Goal: Check status: Check status

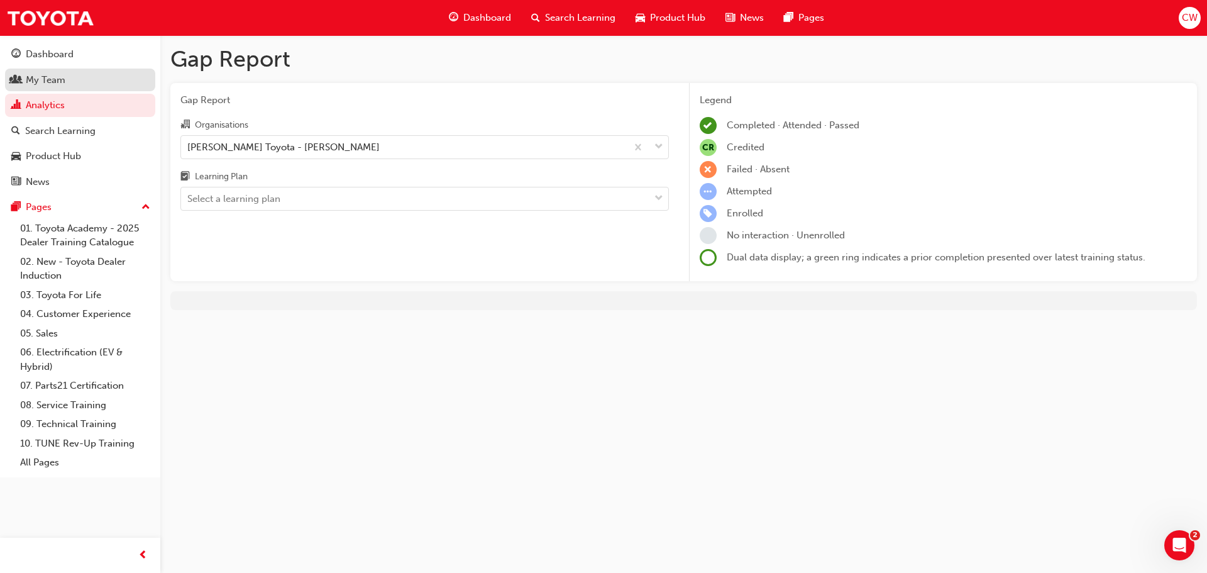
click at [58, 82] on div "My Team" at bounding box center [46, 80] width 40 height 14
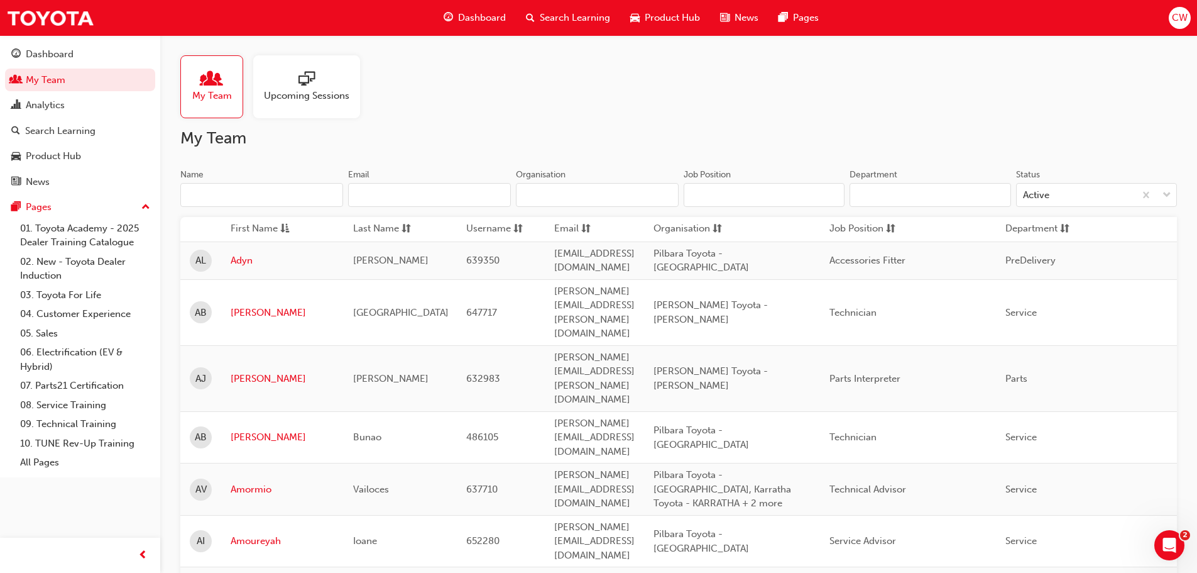
click at [280, 194] on input "Name" at bounding box center [261, 195] width 163 height 24
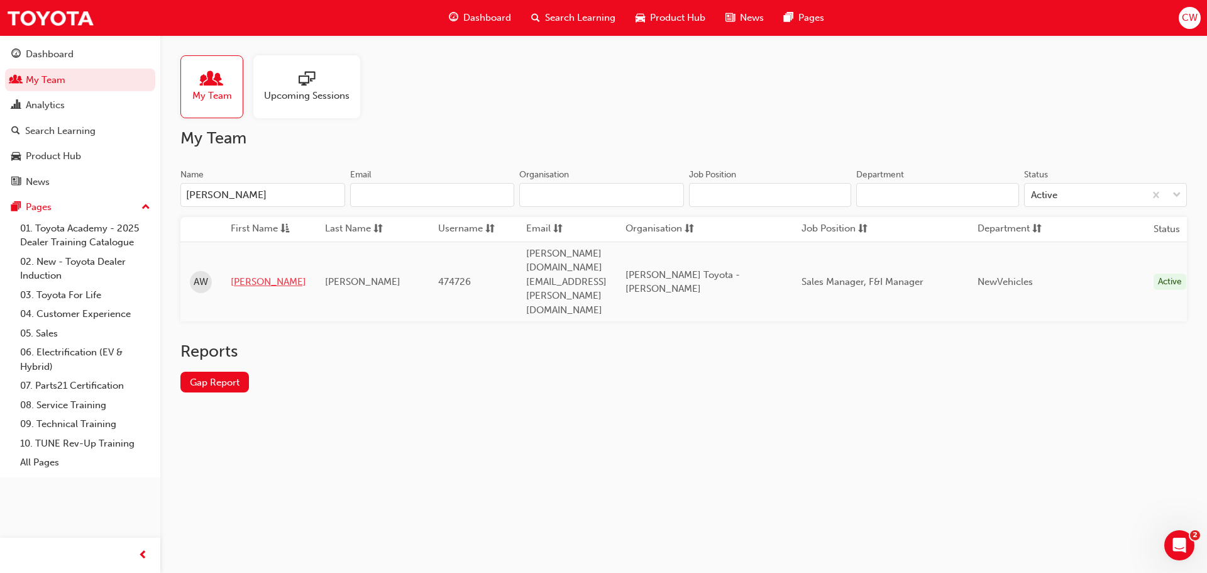
type input "[PERSON_NAME]"
click at [243, 275] on link "[PERSON_NAME]" at bounding box center [268, 282] width 75 height 14
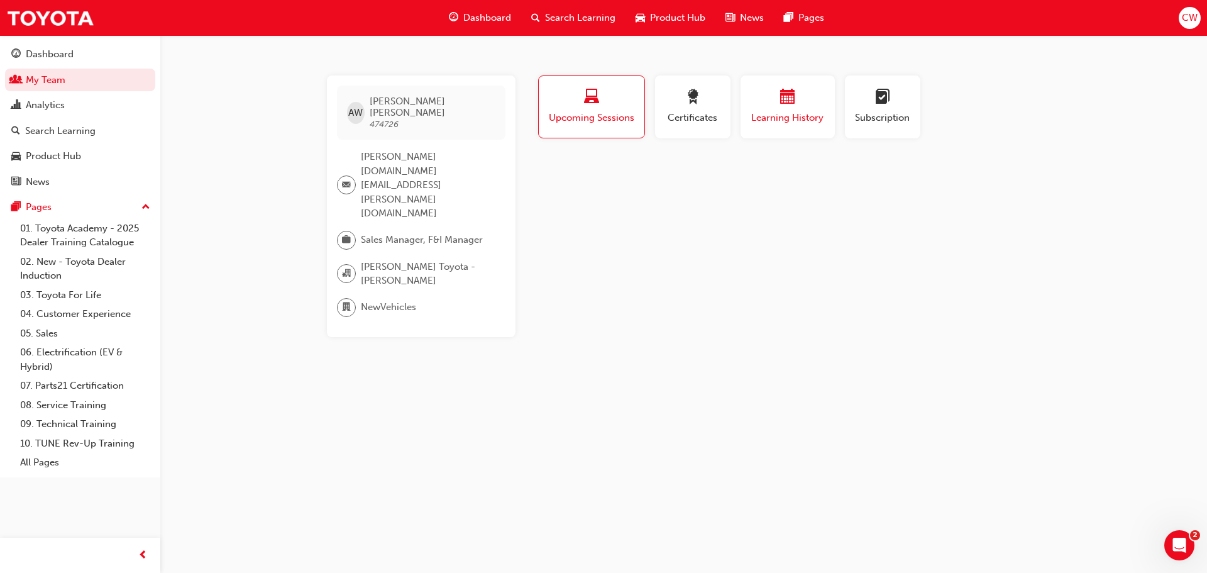
click at [797, 119] on span "Learning History" at bounding box center [787, 118] width 75 height 14
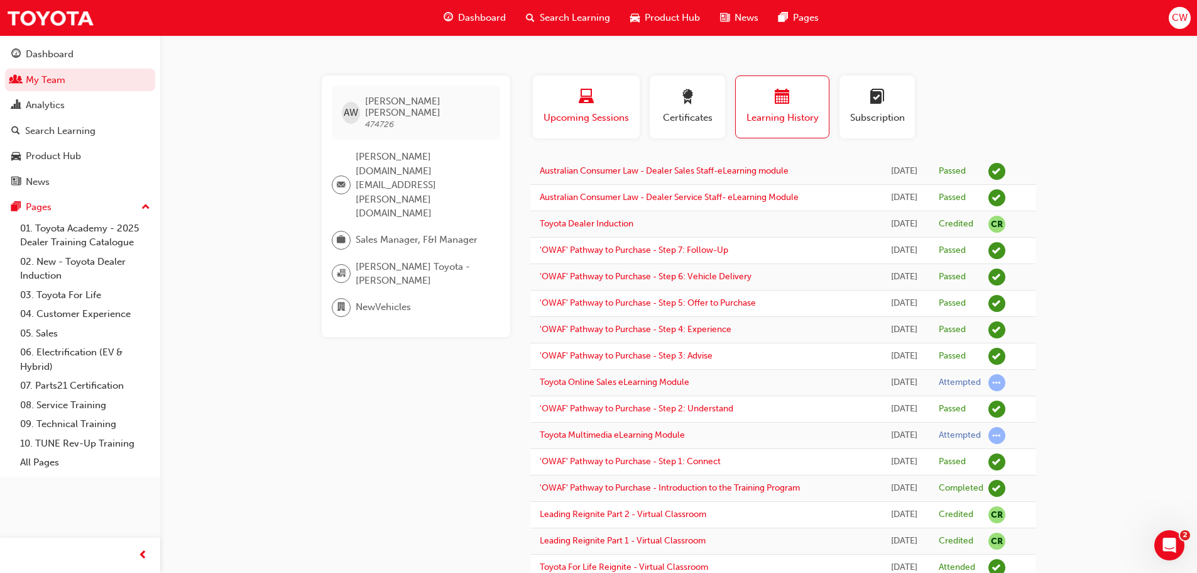
click at [584, 97] on span "laptop-icon" at bounding box center [586, 97] width 15 height 17
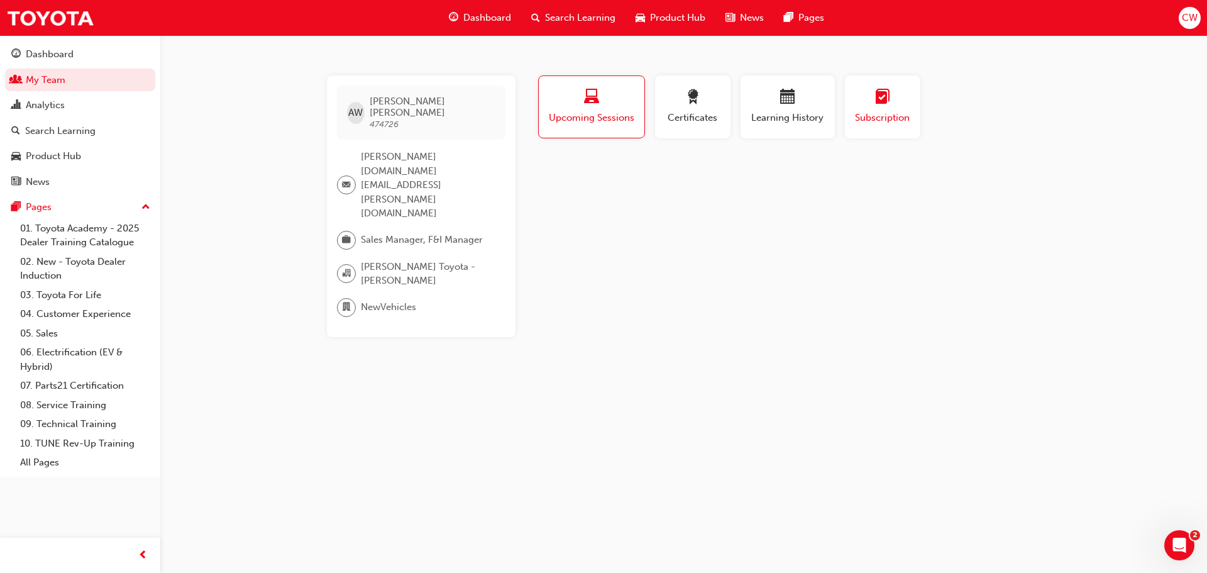
click at [882, 116] on span "Subscription" at bounding box center [882, 118] width 57 height 14
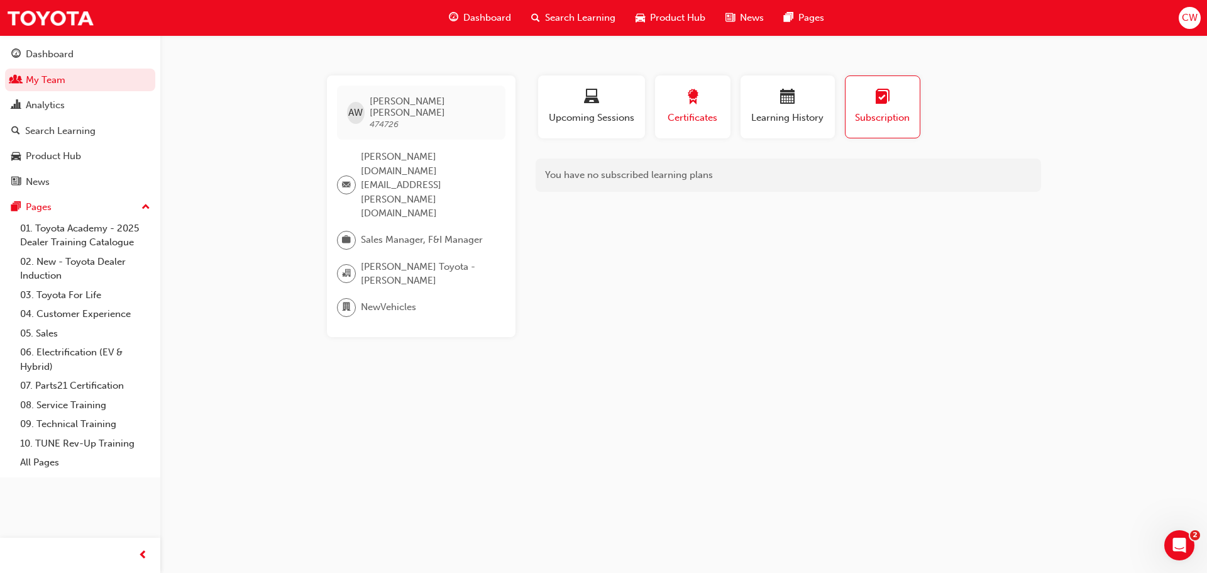
click at [683, 101] on div "button" at bounding box center [692, 98] width 57 height 19
click at [593, 101] on span "laptop-icon" at bounding box center [591, 97] width 15 height 17
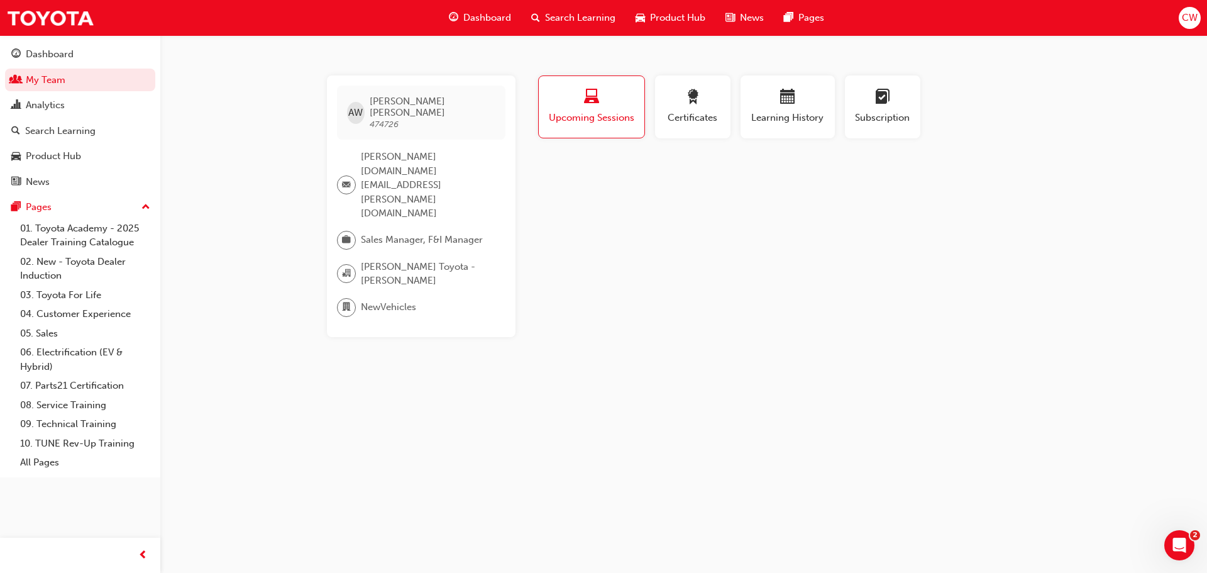
click at [363, 108] on span "AW" at bounding box center [355, 113] width 14 height 14
